Goal: Task Accomplishment & Management: Complete application form

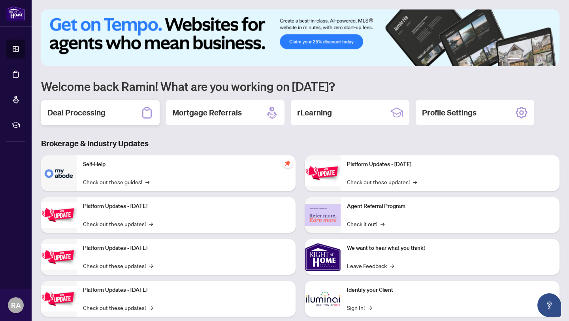
click at [108, 111] on div "Deal Processing" at bounding box center [100, 112] width 119 height 25
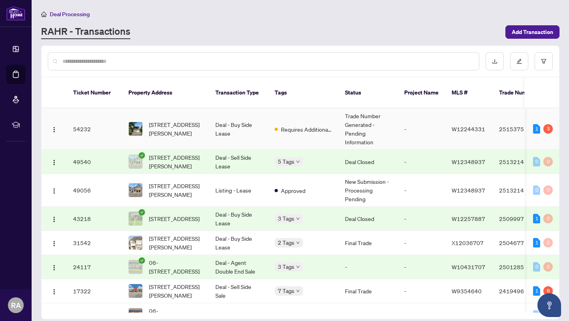
click at [243, 125] on td "Deal - Buy Side Lease" at bounding box center [238, 129] width 59 height 42
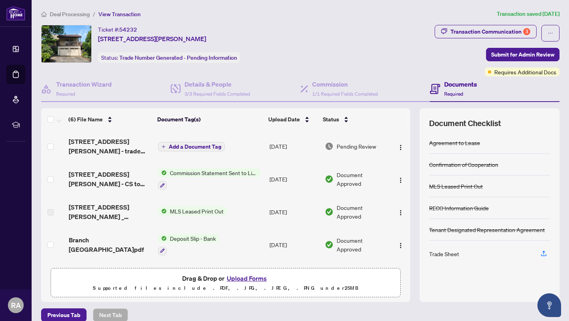
click at [185, 144] on span "Add a Document Tag" at bounding box center [195, 147] width 53 height 6
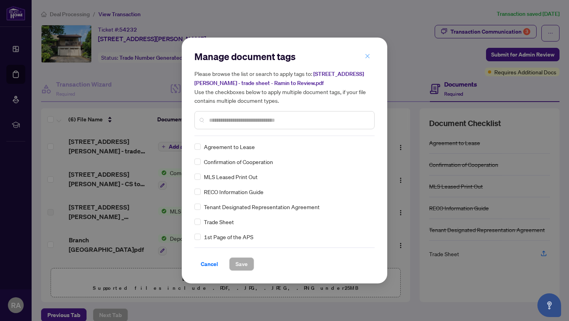
click at [368, 55] on icon "close" at bounding box center [368, 56] width 6 height 6
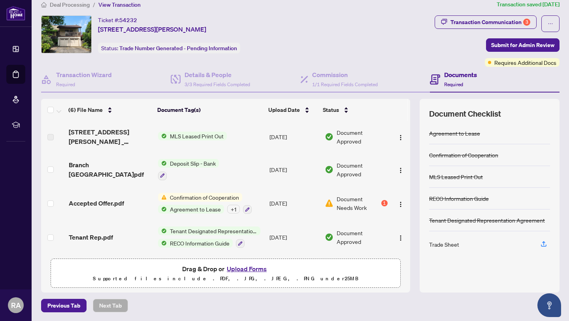
scroll to position [9, 0]
click at [203, 193] on span "Confirmation of Cooperation" at bounding box center [205, 197] width 76 height 9
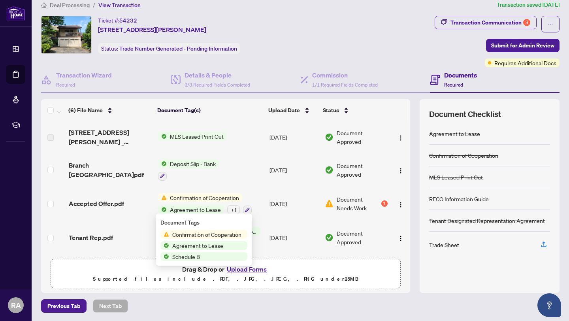
click at [203, 233] on span "Confirmation of Cooperation" at bounding box center [207, 234] width 76 height 9
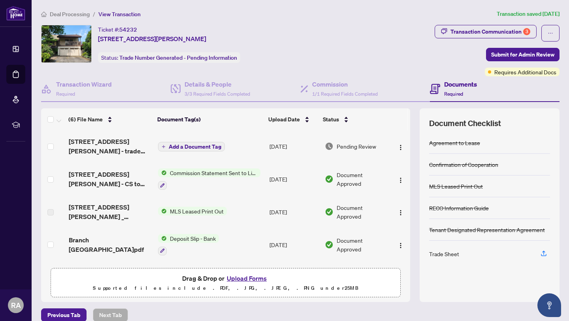
click at [200, 146] on span "Add a Document Tag" at bounding box center [195, 147] width 53 height 6
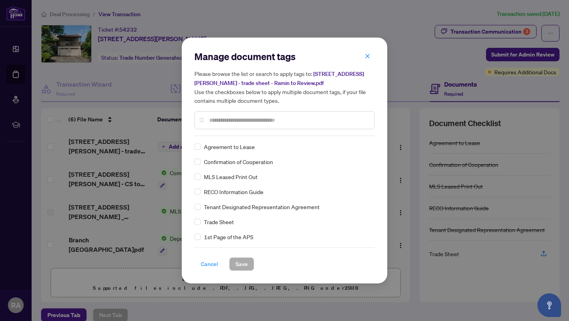
click at [211, 262] on span "Cancel" at bounding box center [209, 264] width 17 height 13
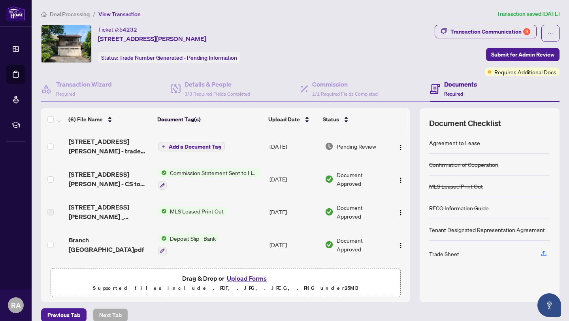
click at [458, 86] on h4 "Documents" at bounding box center [460, 83] width 33 height 9
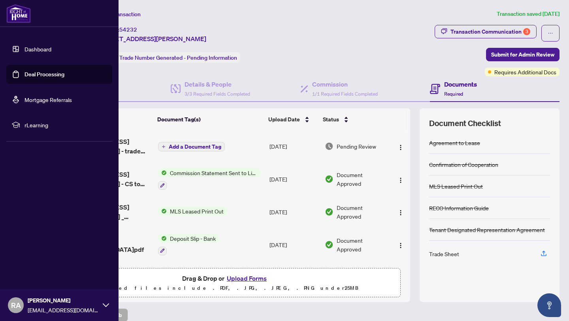
click at [32, 49] on link "Dashboard" at bounding box center [38, 48] width 27 height 7
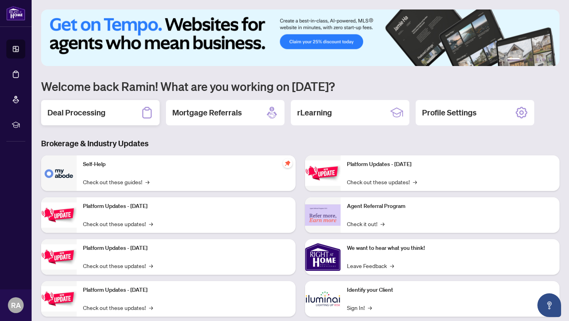
click at [109, 116] on div "Deal Processing" at bounding box center [100, 112] width 119 height 25
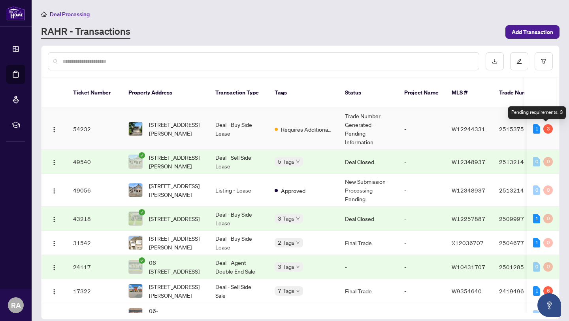
click at [546, 129] on div "3" at bounding box center [548, 128] width 9 height 9
click at [533, 129] on div "1" at bounding box center [536, 128] width 7 height 9
click at [546, 129] on div "3" at bounding box center [548, 128] width 9 height 9
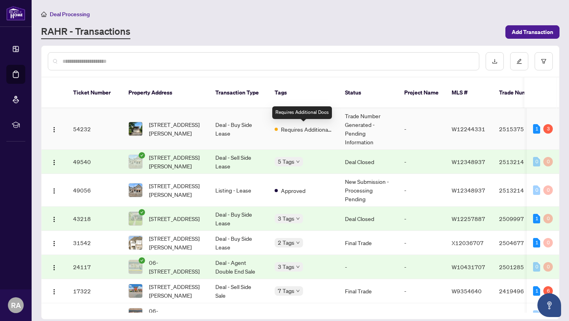
click at [299, 128] on span "Requires Additional Docs" at bounding box center [306, 129] width 51 height 9
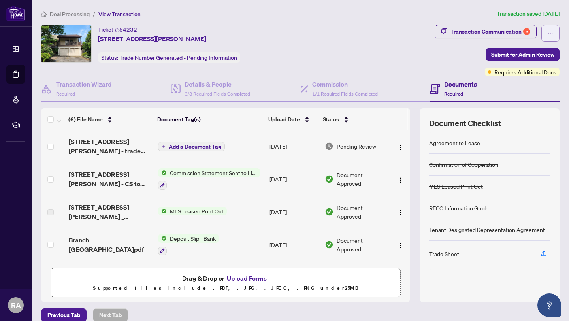
click at [550, 33] on icon "ellipsis" at bounding box center [551, 33] width 4 height 1
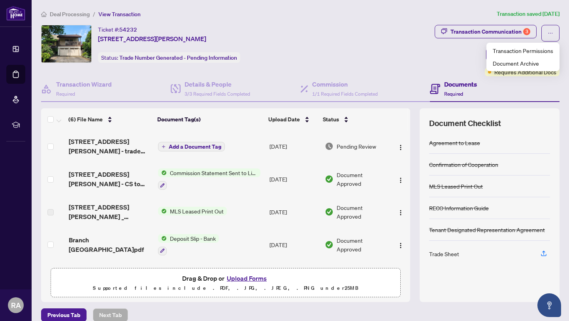
click at [424, 55] on div "Ticket #: 54232 [STREET_ADDRESS][PERSON_NAME] Status: Trade Number Generated - …" at bounding box center [236, 44] width 391 height 38
click at [457, 93] on span "Required" at bounding box center [453, 94] width 19 height 6
click at [455, 86] on h4 "Documents" at bounding box center [460, 83] width 33 height 9
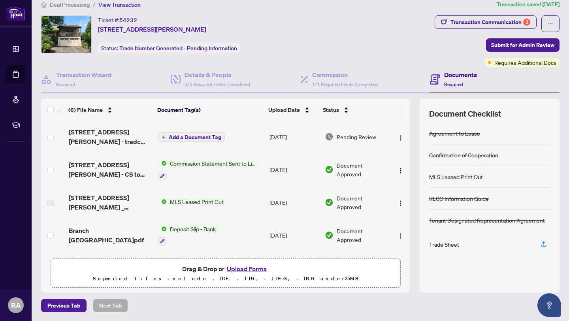
click at [207, 162] on span "Commission Statement Sent to Listing Brokerage" at bounding box center [214, 163] width 94 height 9
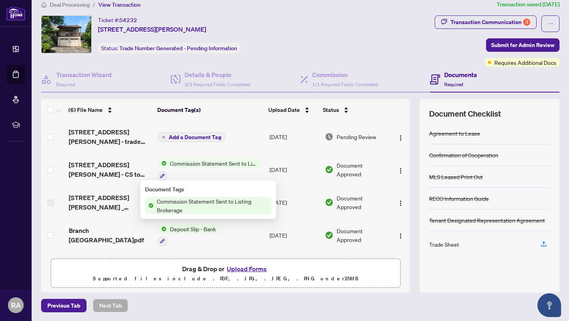
click at [184, 202] on span "Commission Statement Sent to Listing Brokerage" at bounding box center [213, 205] width 118 height 17
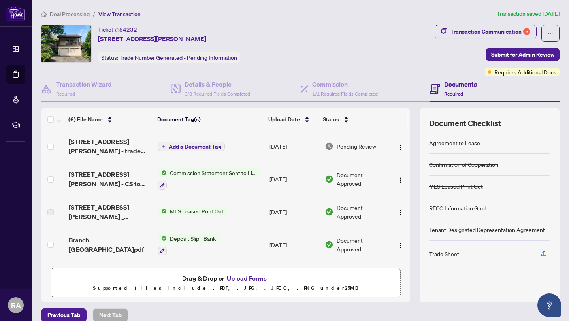
click at [76, 13] on span "Deal Processing" at bounding box center [70, 14] width 40 height 7
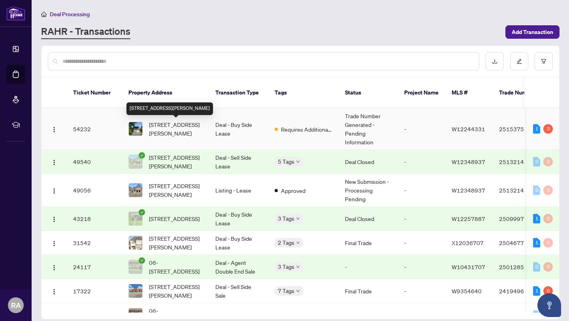
click at [177, 126] on span "[STREET_ADDRESS][PERSON_NAME]" at bounding box center [176, 128] width 54 height 17
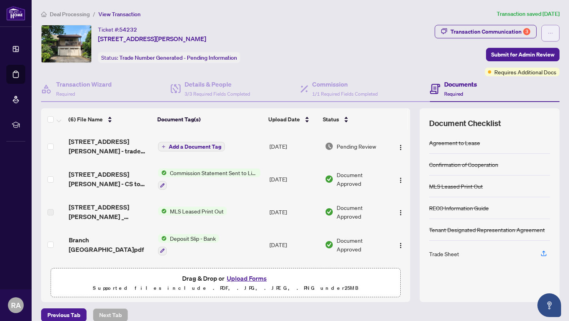
click at [551, 30] on icon "ellipsis" at bounding box center [551, 33] width 6 height 6
click at [433, 68] on div "Ticket #: 54232 [STREET_ADDRESS][PERSON_NAME] Status: Trade Number Generated - …" at bounding box center [237, 50] width 394 height 51
click at [189, 144] on span "Add a Document Tag" at bounding box center [195, 147] width 53 height 6
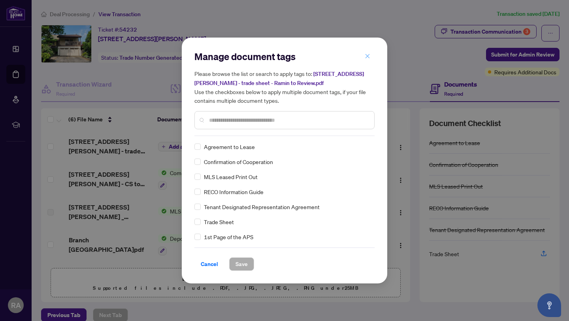
click at [366, 53] on span "button" at bounding box center [368, 56] width 6 height 13
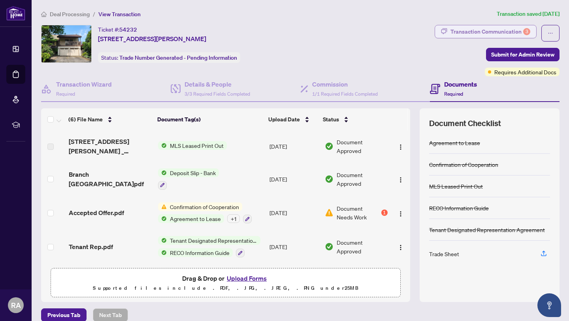
click at [476, 32] on div "Transaction Communication 3" at bounding box center [491, 31] width 80 height 13
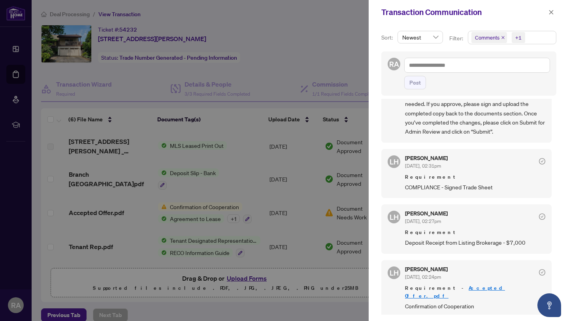
scroll to position [103, 0]
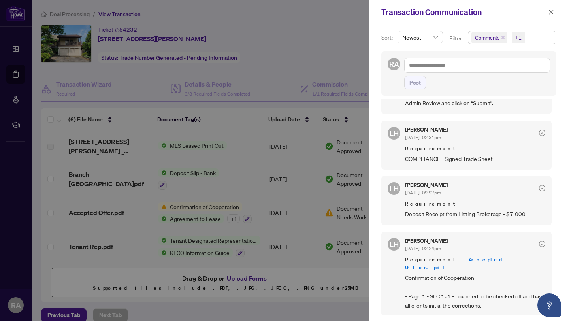
click at [342, 42] on div at bounding box center [284, 160] width 569 height 321
click at [551, 9] on icon "close" at bounding box center [552, 12] width 6 height 6
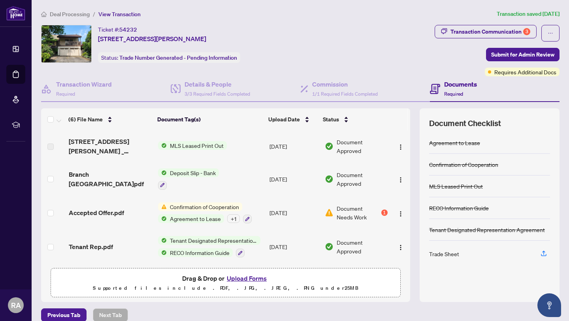
scroll to position [9, 0]
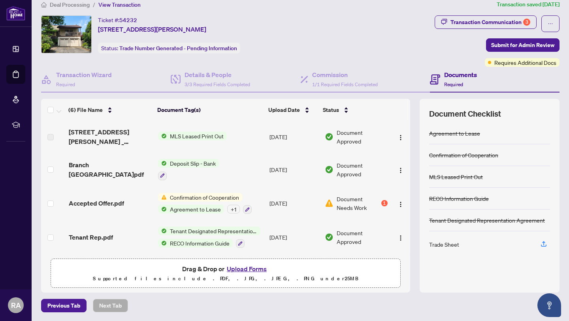
click at [191, 133] on span "MLS Leased Print Out" at bounding box center [197, 136] width 60 height 9
click at [194, 160] on span "MLS Leased Print Out" at bounding box center [188, 161] width 60 height 9
click at [202, 159] on span "MLS Leased Print Out" at bounding box center [188, 161] width 60 height 9
click at [179, 161] on span "MLS Leased Print Out" at bounding box center [188, 161] width 60 height 9
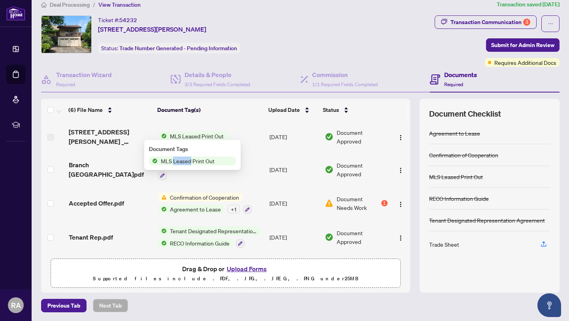
click at [208, 135] on span "MLS Leased Print Out" at bounding box center [197, 136] width 60 height 9
click at [202, 159] on span "MLS Leased Print Out" at bounding box center [188, 161] width 60 height 9
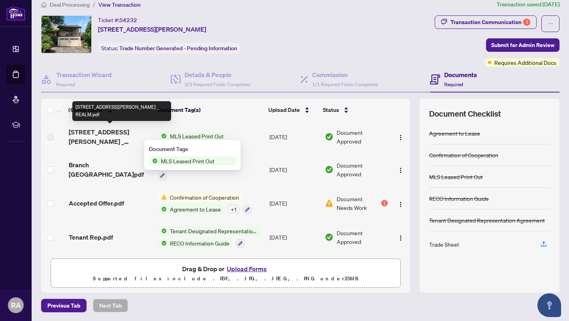
click at [132, 135] on span "[STREET_ADDRESS][PERSON_NAME] _ REALM.pdf" at bounding box center [110, 136] width 83 height 19
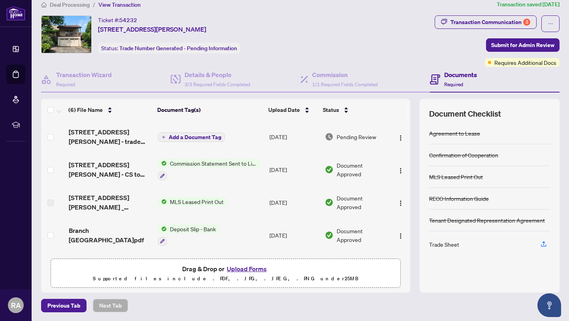
scroll to position [66, 0]
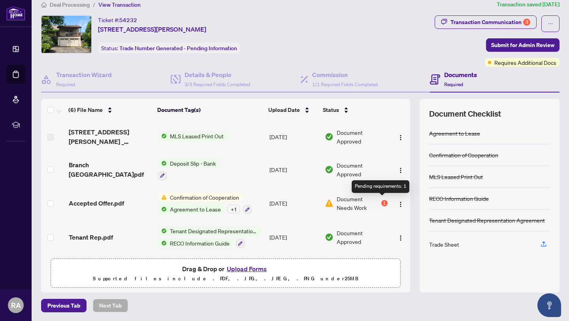
click at [383, 200] on div "1" at bounding box center [384, 203] width 6 height 6
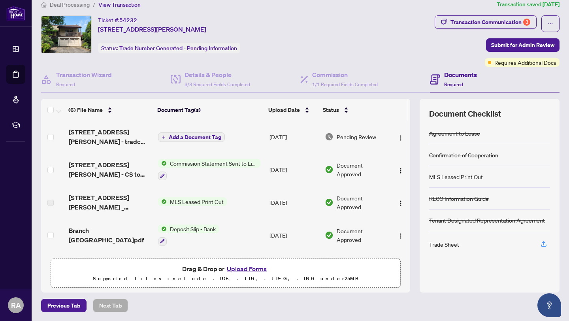
scroll to position [66, 0]
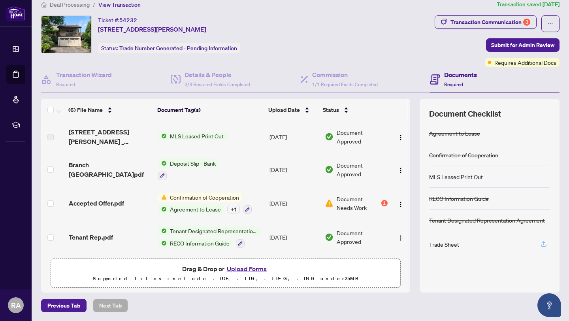
click at [543, 240] on icon "button" at bounding box center [543, 243] width 7 height 7
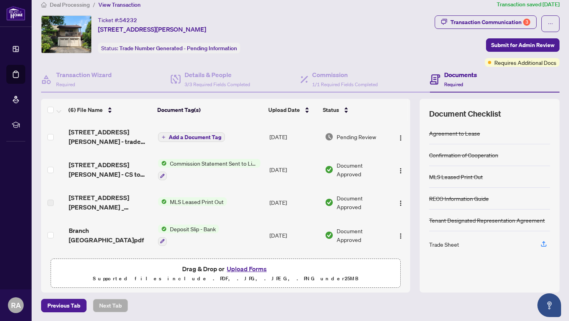
click at [452, 75] on h4 "Documents" at bounding box center [460, 74] width 33 height 9
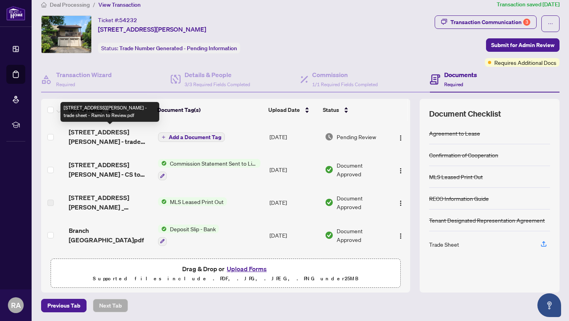
click at [116, 134] on span "[STREET_ADDRESS][PERSON_NAME] - trade sheet - Ramin to Review.pdf" at bounding box center [110, 136] width 83 height 19
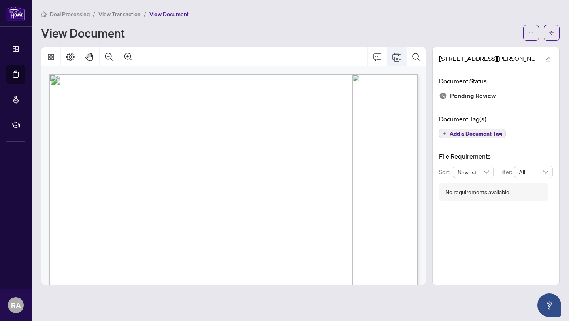
click at [398, 56] on icon "Print" at bounding box center [396, 57] width 9 height 9
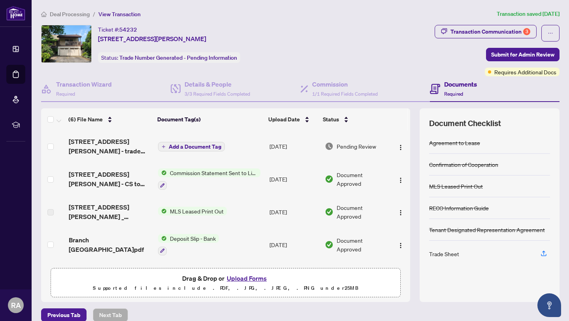
click at [200, 145] on span "Add a Document Tag" at bounding box center [195, 147] width 53 height 6
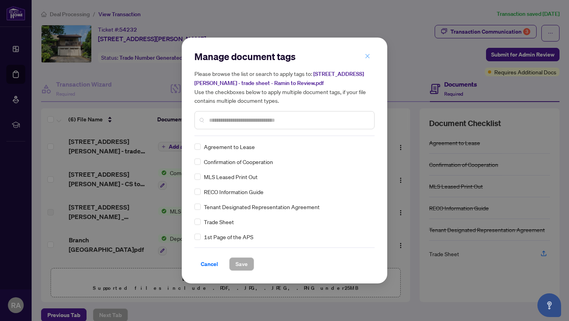
click at [366, 58] on icon "close" at bounding box center [368, 56] width 4 height 4
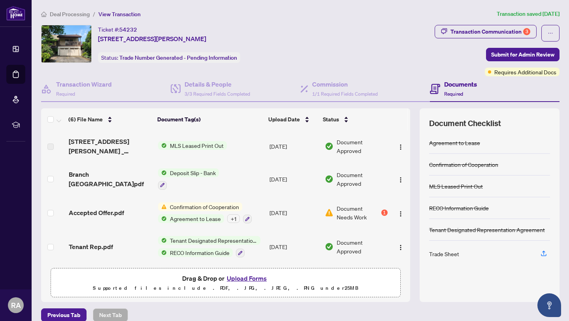
scroll to position [9, 0]
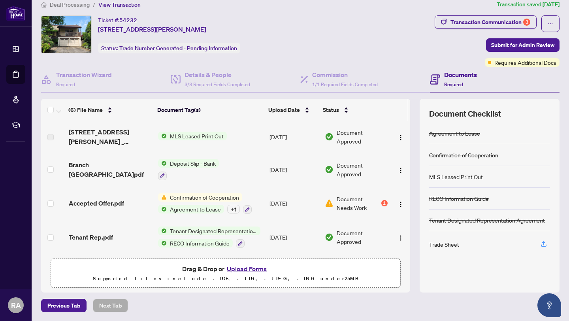
click at [247, 267] on button "Upload Forms" at bounding box center [247, 269] width 45 height 10
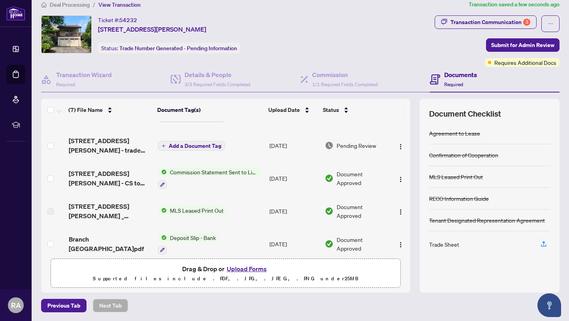
scroll to position [0, 0]
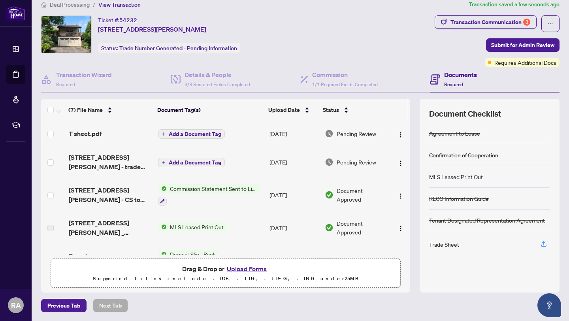
click at [251, 265] on button "Upload Forms" at bounding box center [247, 269] width 45 height 10
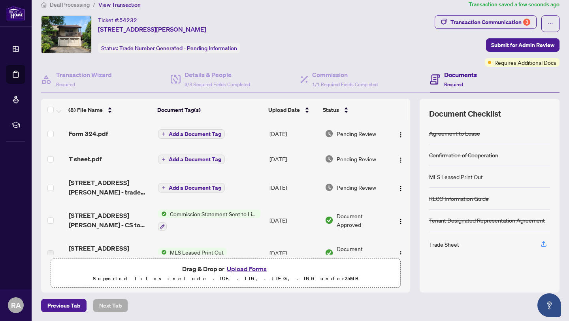
click at [245, 268] on button "Upload Forms" at bounding box center [247, 269] width 45 height 10
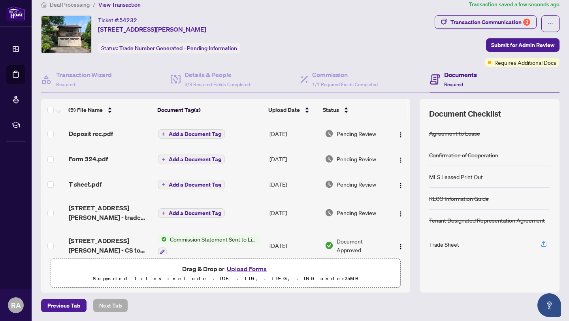
click at [188, 132] on span "Add a Document Tag" at bounding box center [195, 134] width 53 height 6
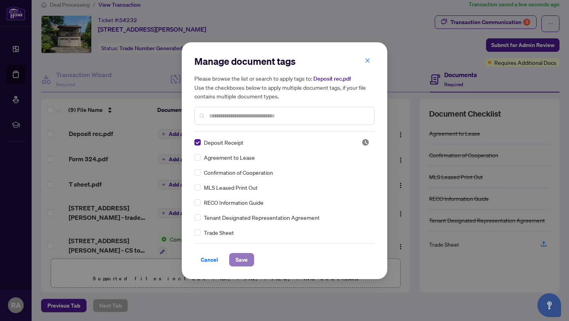
click at [238, 255] on span "Save" at bounding box center [242, 259] width 12 height 13
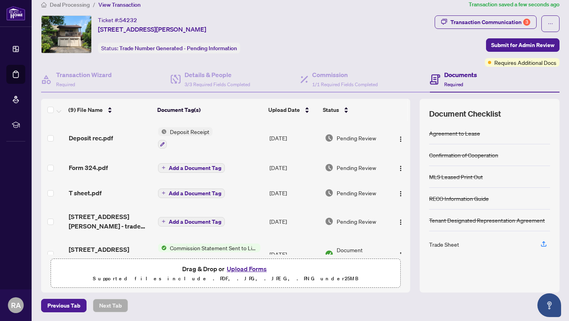
click at [193, 167] on span "Add a Document Tag" at bounding box center [195, 168] width 53 height 6
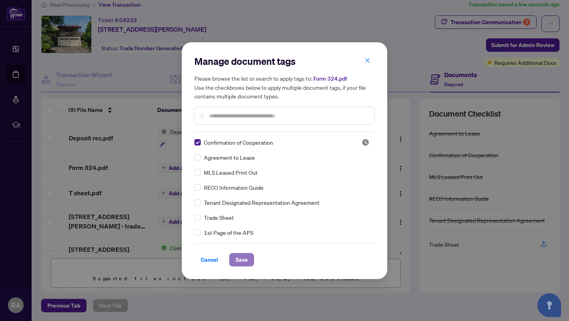
click at [241, 262] on span "Save" at bounding box center [242, 259] width 12 height 13
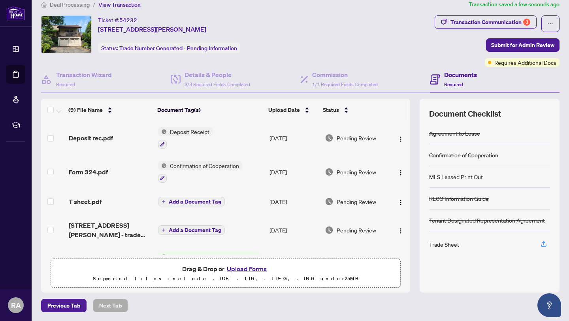
click at [193, 200] on span "Add a Document Tag" at bounding box center [195, 202] width 53 height 6
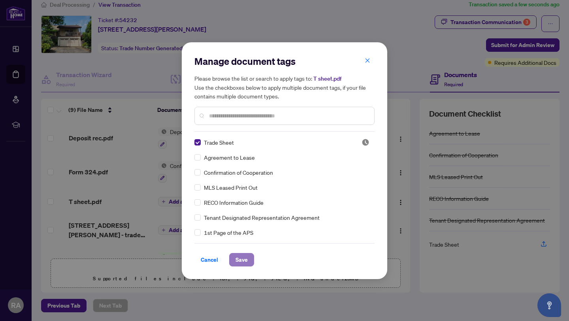
click at [242, 263] on span "Save" at bounding box center [242, 259] width 12 height 13
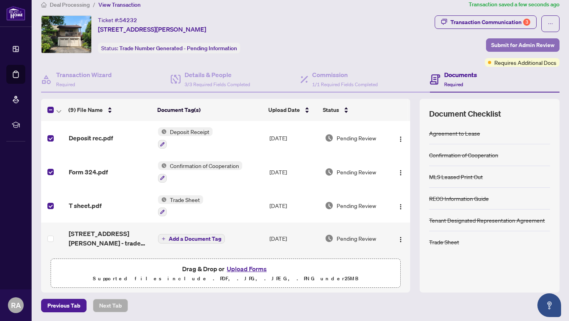
click at [520, 43] on span "Submit for Admin Review" at bounding box center [522, 45] width 63 height 13
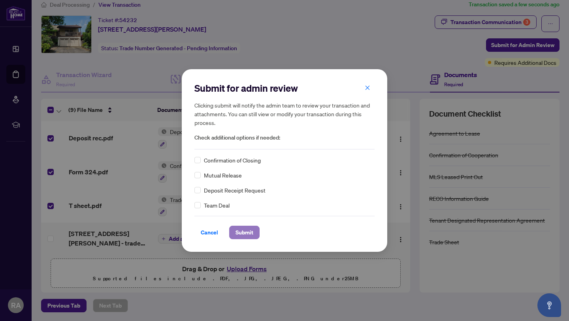
click at [242, 232] on span "Submit" at bounding box center [245, 232] width 18 height 13
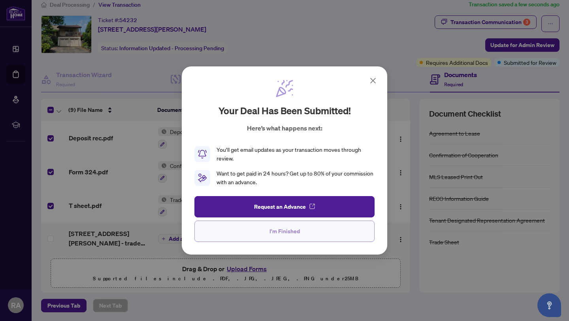
click at [285, 231] on span "I'm Finished" at bounding box center [285, 231] width 30 height 13
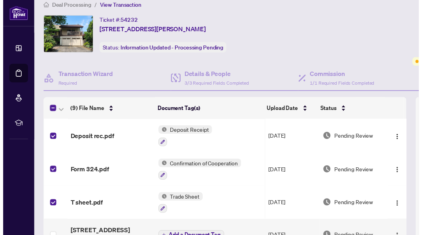
scroll to position [9, 0]
